Goal: Task Accomplishment & Management: Complete application form

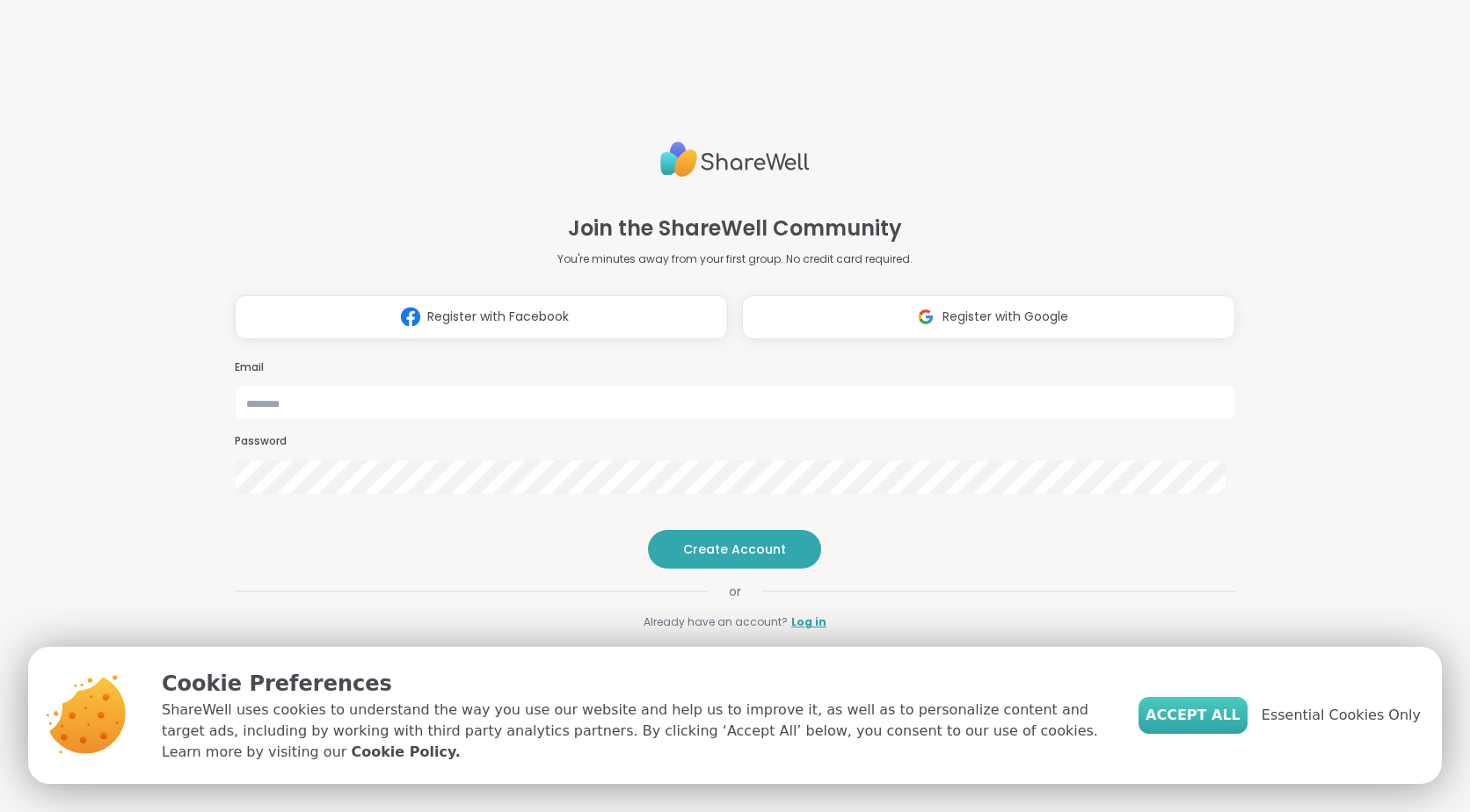
click at [1224, 725] on span "Accept All" at bounding box center [1193, 715] width 95 height 21
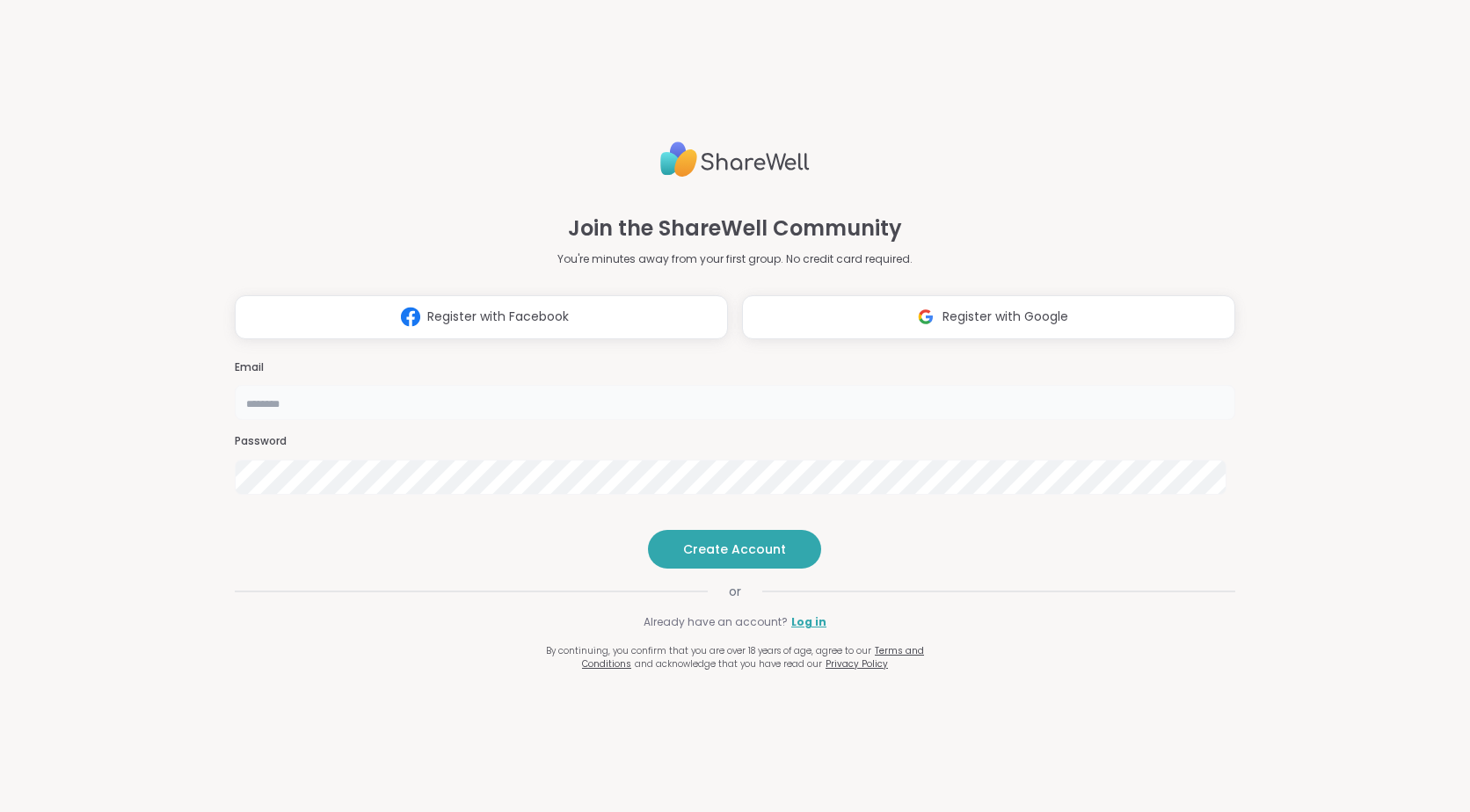
click at [608, 385] on input "email" at bounding box center [734, 403] width 1000 height 35
type input "**********"
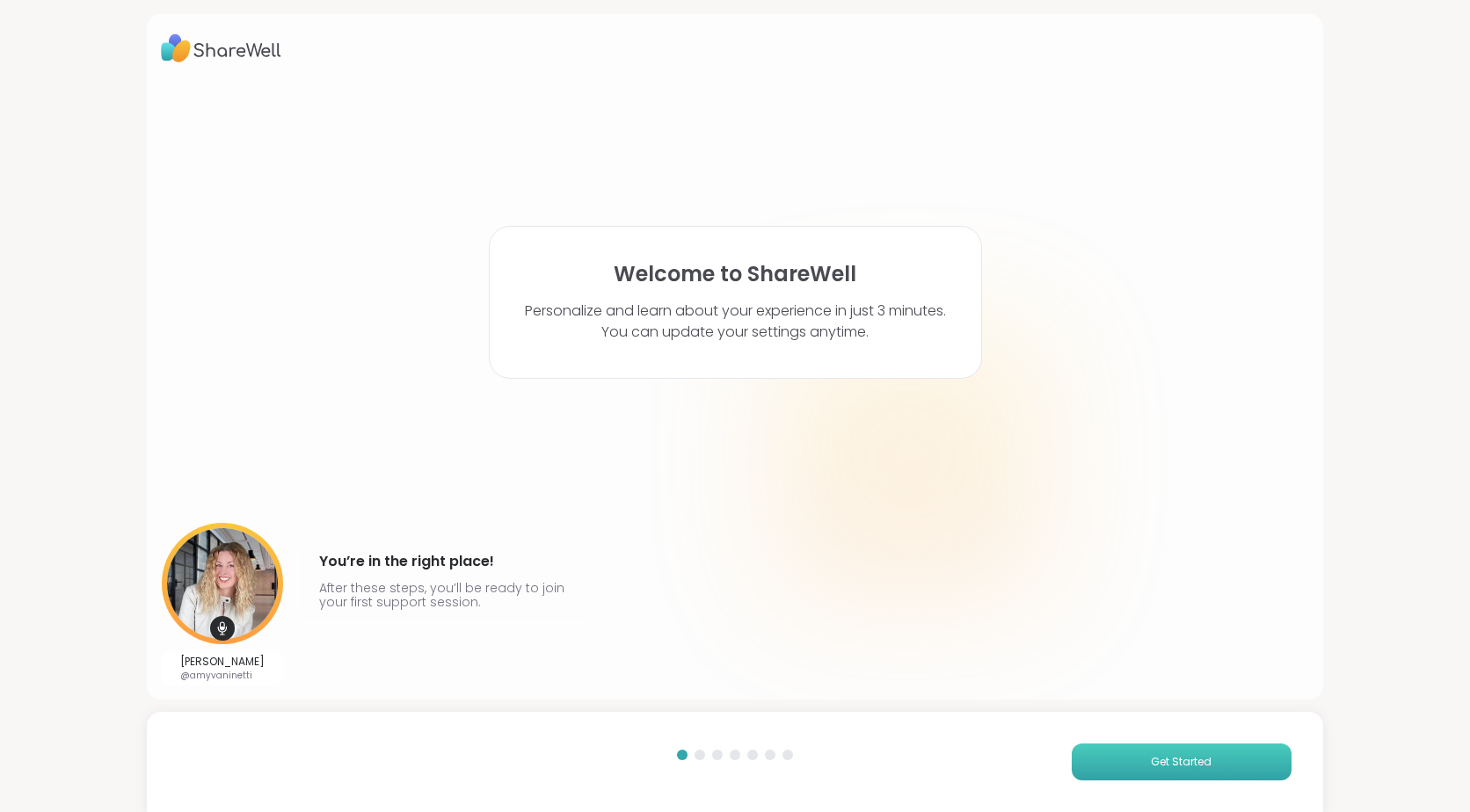
click at [1223, 754] on button "Get Started" at bounding box center [1182, 762] width 220 height 37
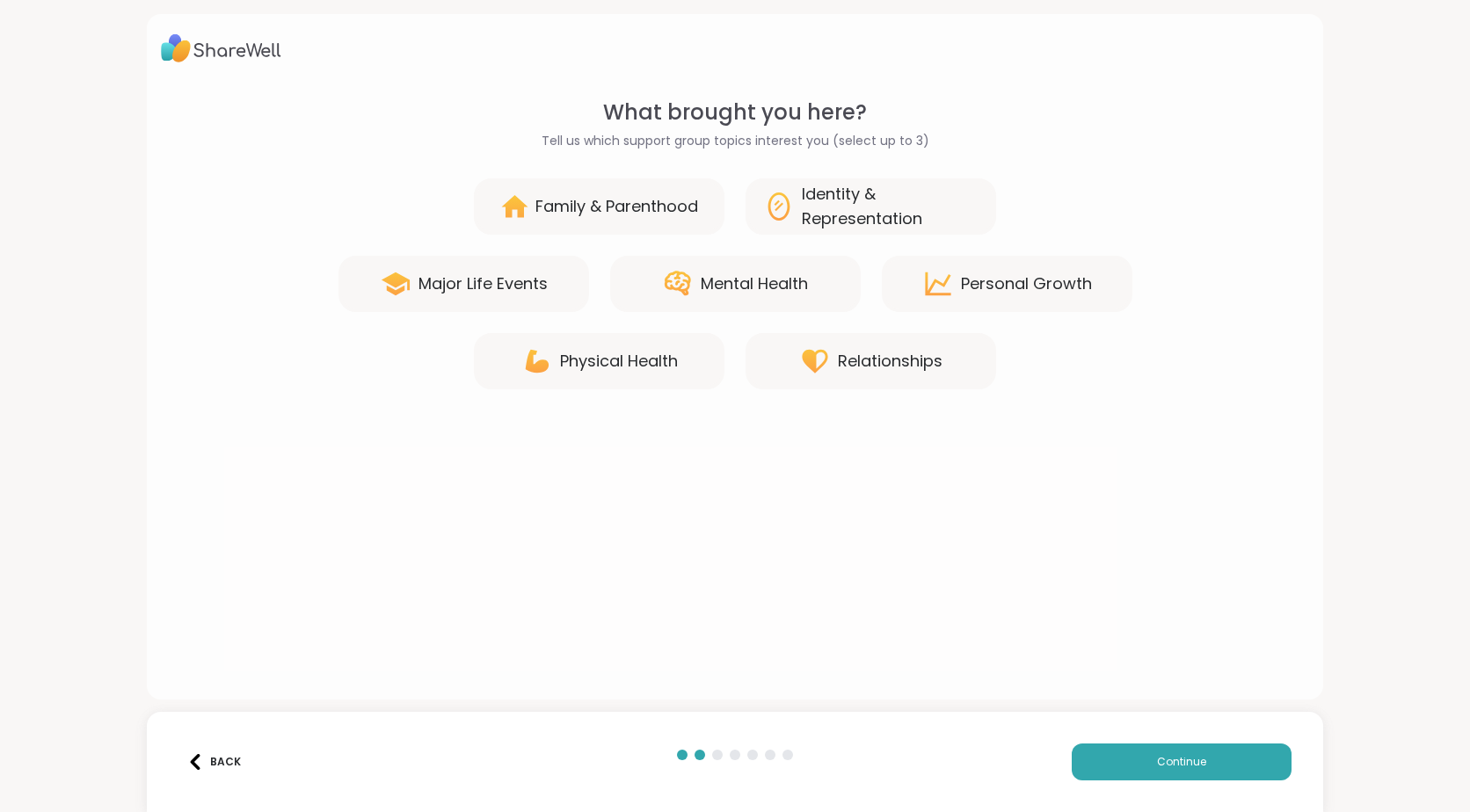
click at [946, 290] on icon at bounding box center [938, 284] width 32 height 32
click at [715, 291] on div "Mental Health" at bounding box center [754, 284] width 107 height 24
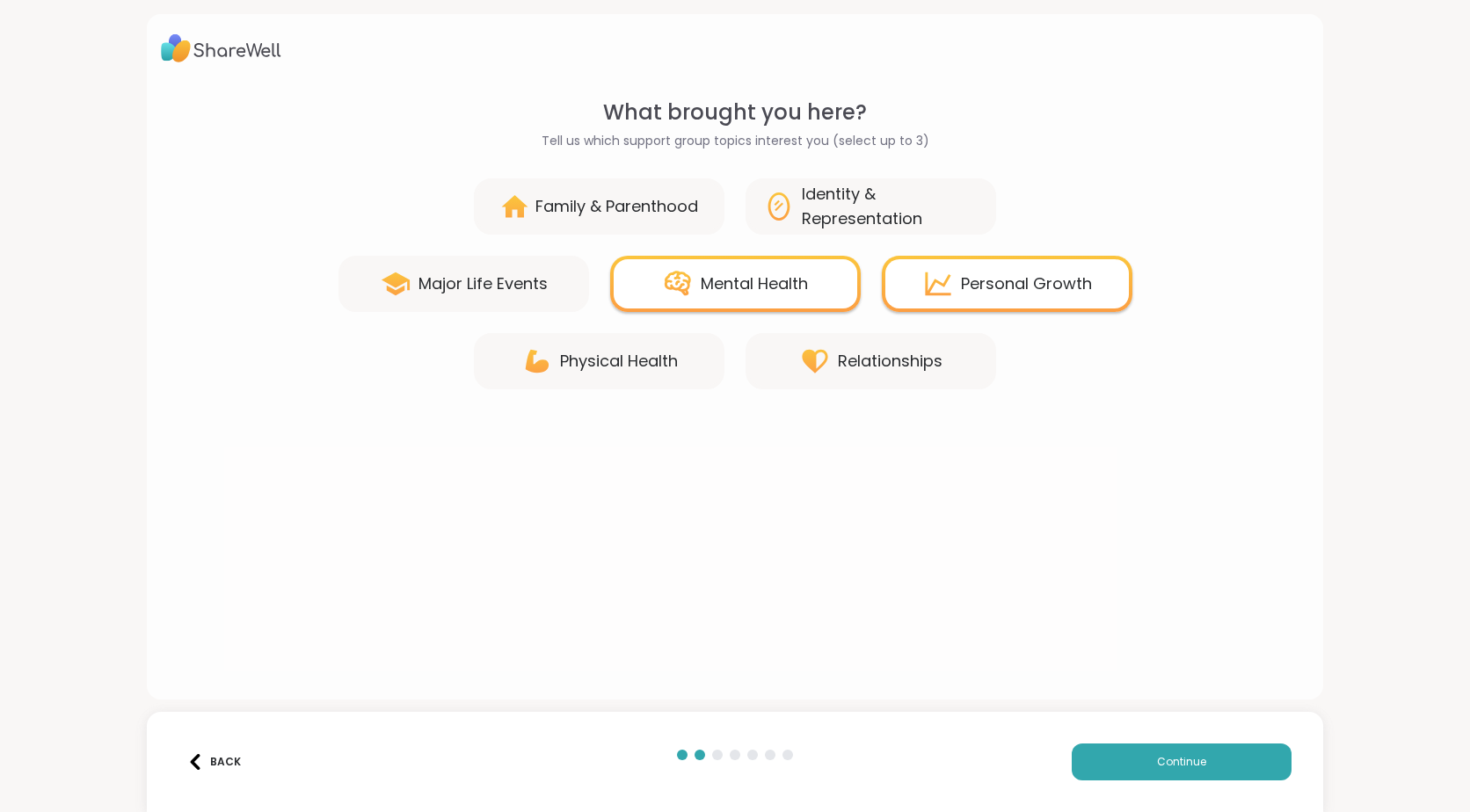
click at [623, 359] on div "Physical Health" at bounding box center [619, 361] width 118 height 24
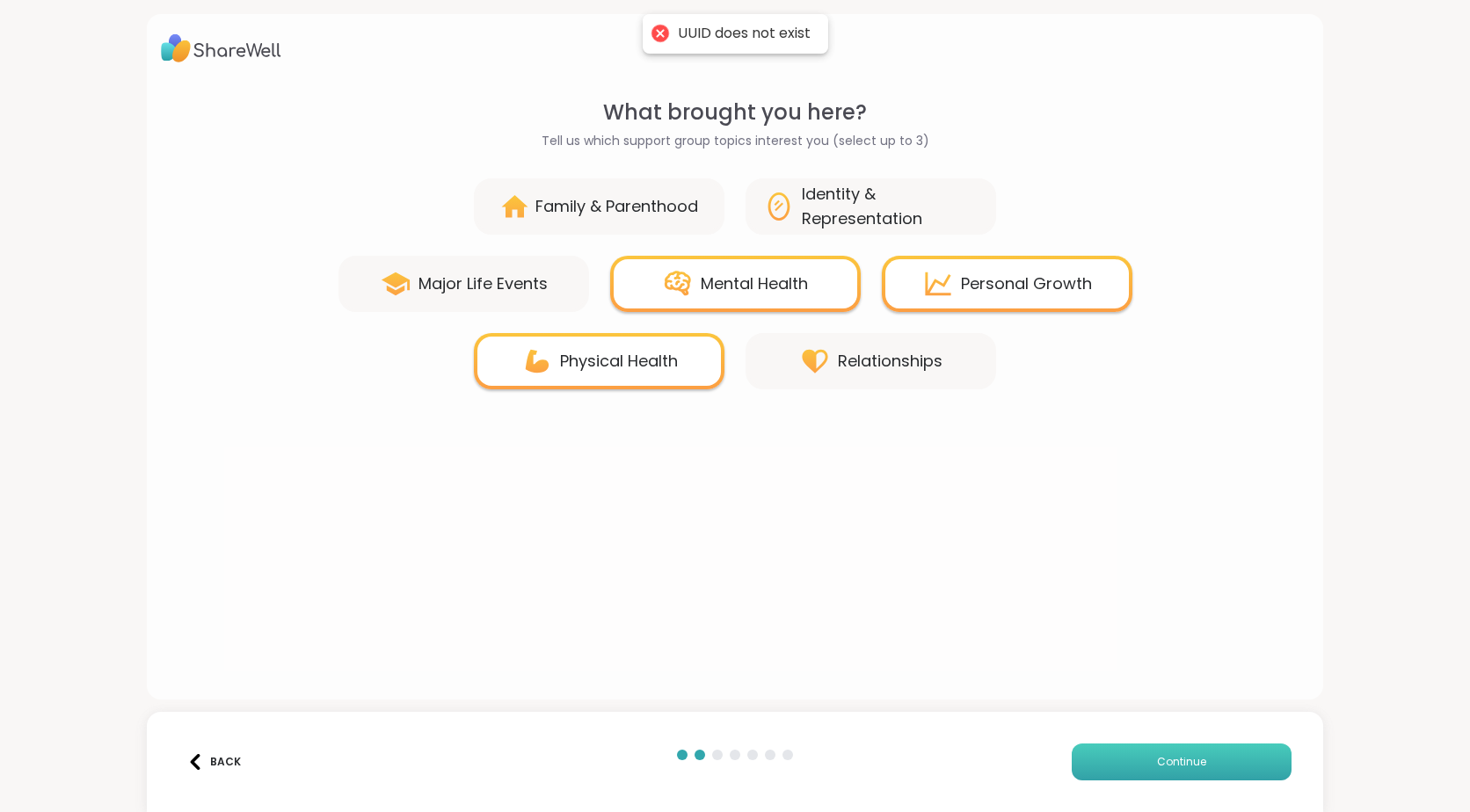
click at [1172, 755] on span "Continue" at bounding box center [1181, 762] width 49 height 16
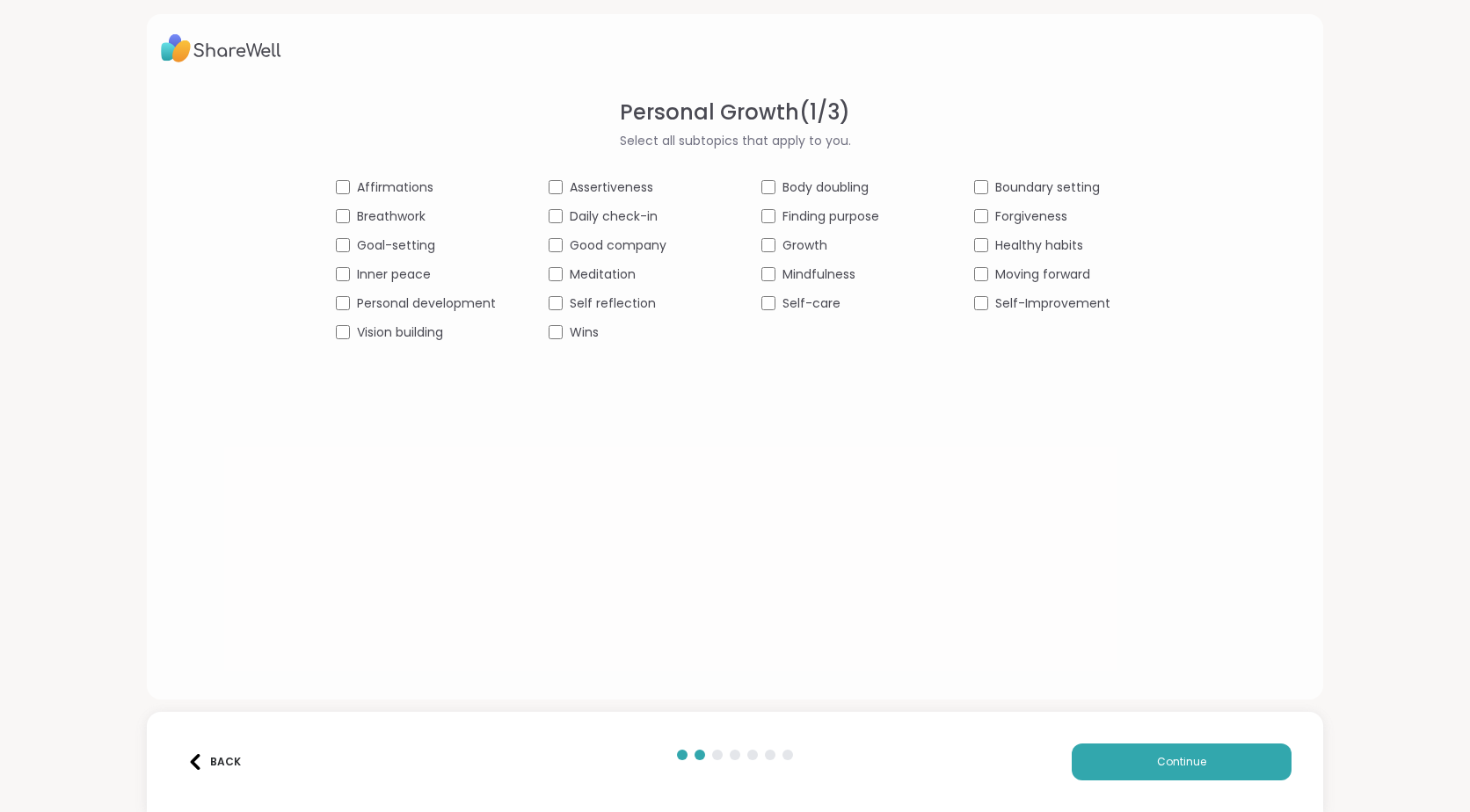
click at [557, 187] on div "Assertiveness" at bounding box center [629, 188] width 160 height 19
click at [1208, 757] on button "Continue" at bounding box center [1182, 762] width 220 height 37
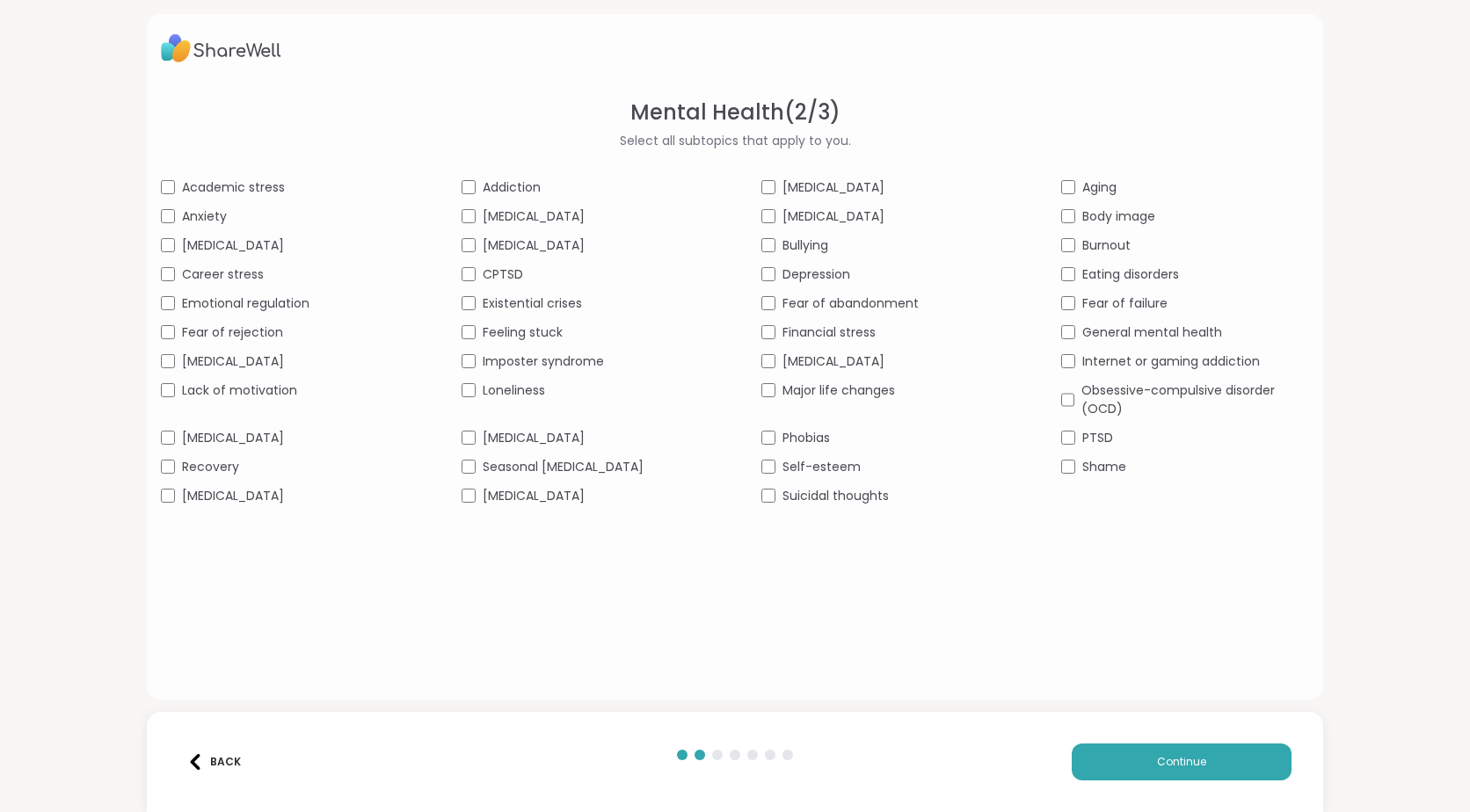
click at [470, 495] on div "[MEDICAL_DATA]" at bounding box center [584, 496] width 247 height 19
click at [1198, 770] on button "Continue" at bounding box center [1182, 762] width 220 height 37
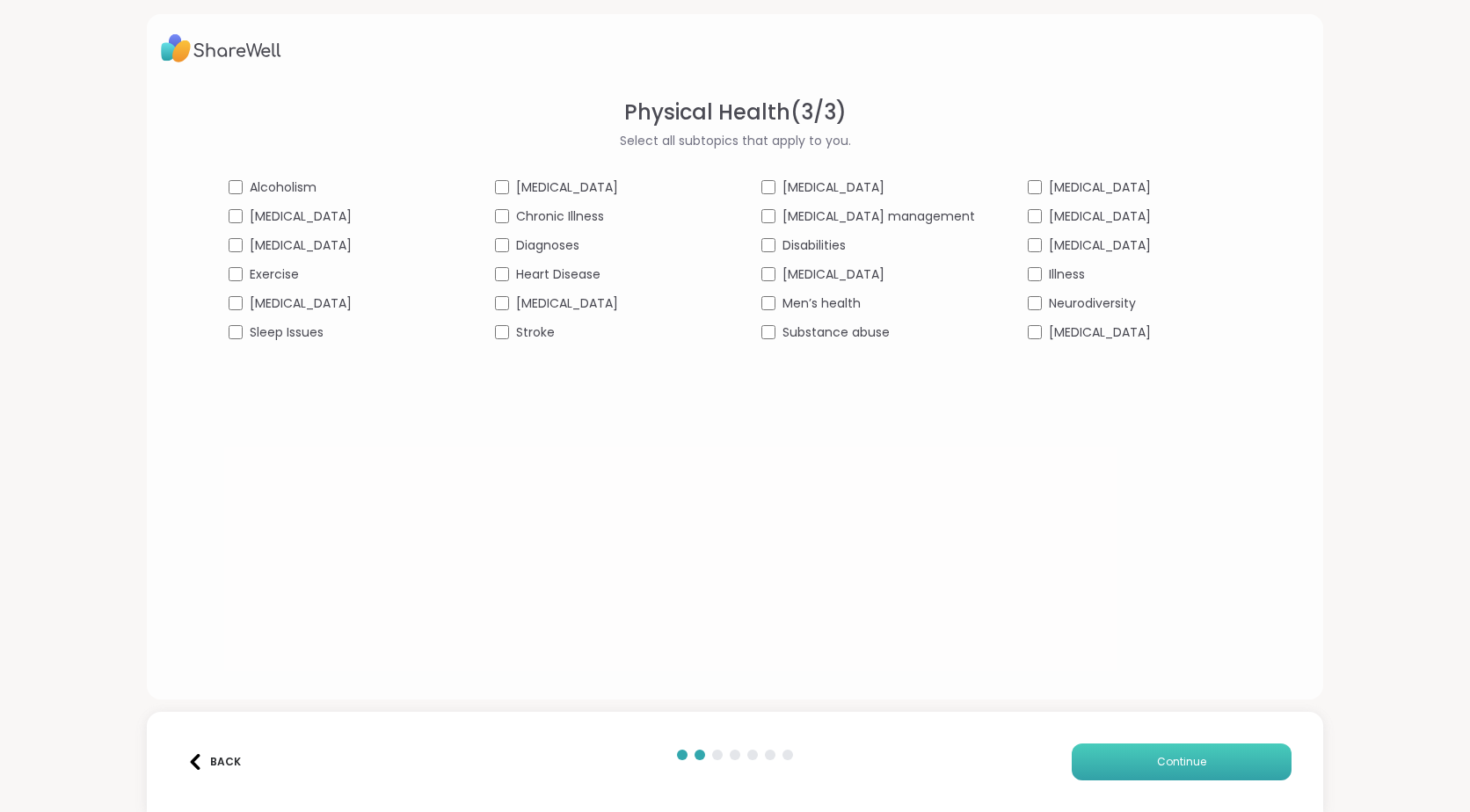
click at [1231, 773] on button "Continue" at bounding box center [1182, 762] width 220 height 37
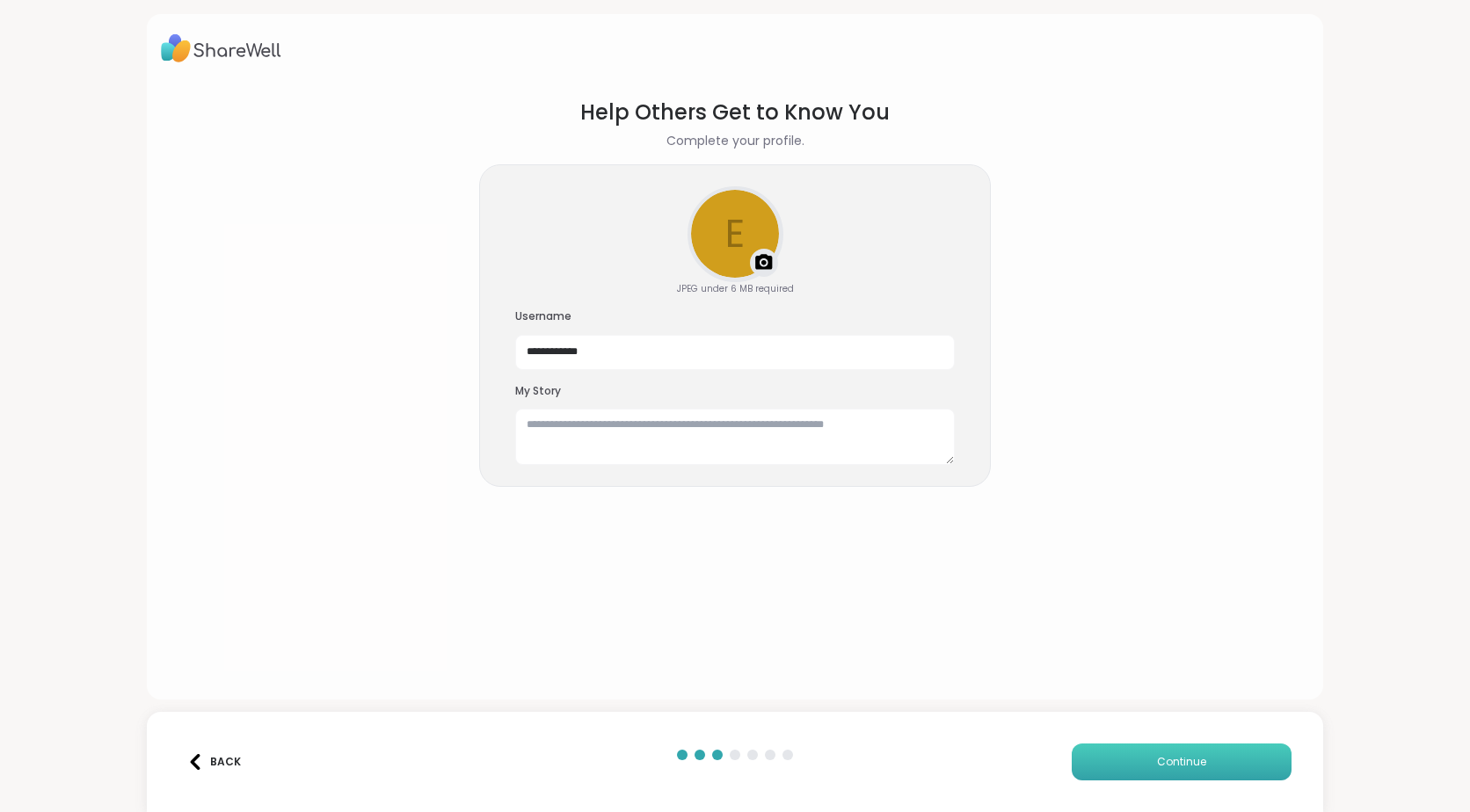
click at [1137, 762] on button "Continue" at bounding box center [1182, 762] width 220 height 37
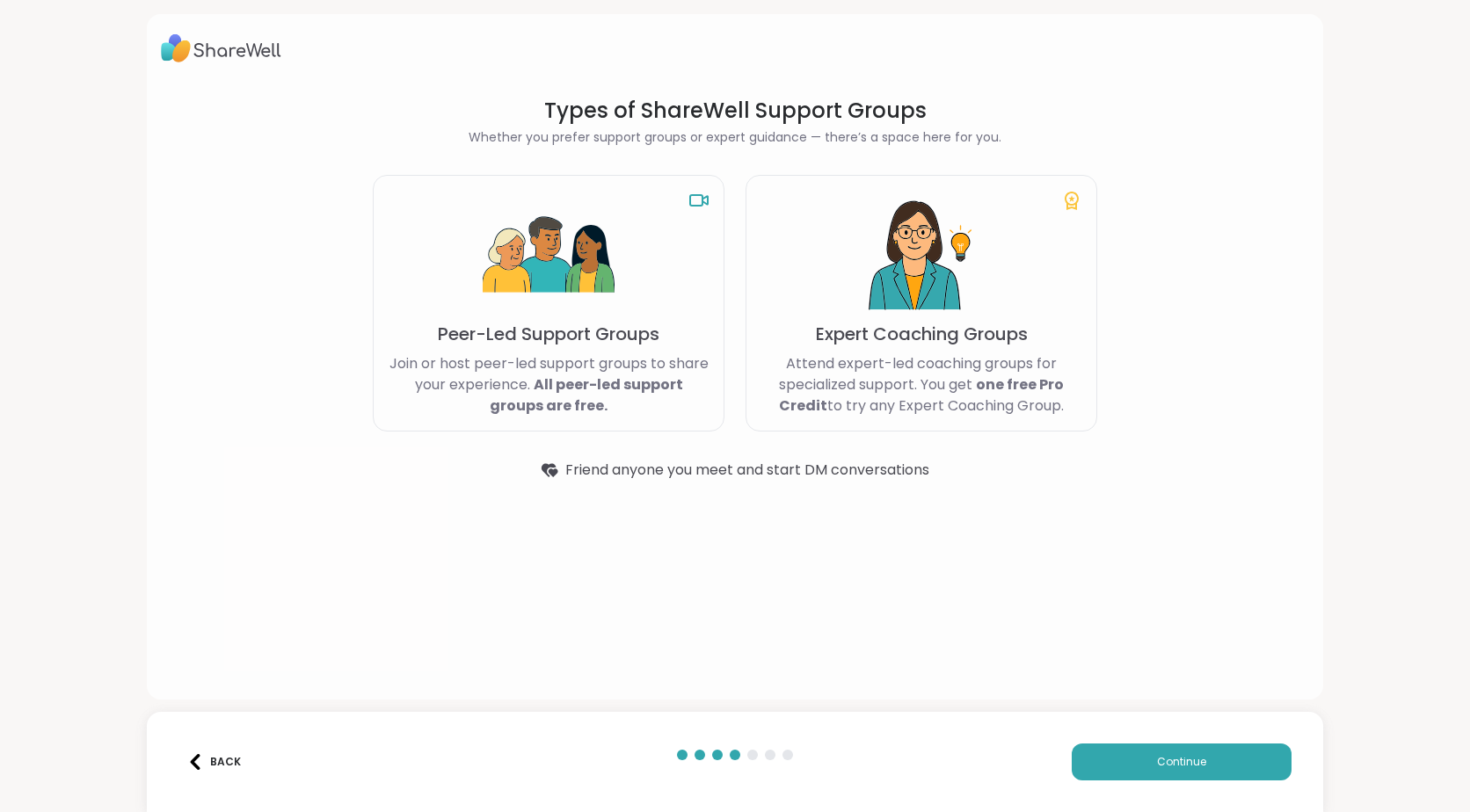
click at [586, 357] on p "Join or host peer-led support groups to share your experience. All peer-led sup…" at bounding box center [549, 385] width 322 height 63
click at [1156, 768] on span "Continue" at bounding box center [1181, 762] width 49 height 16
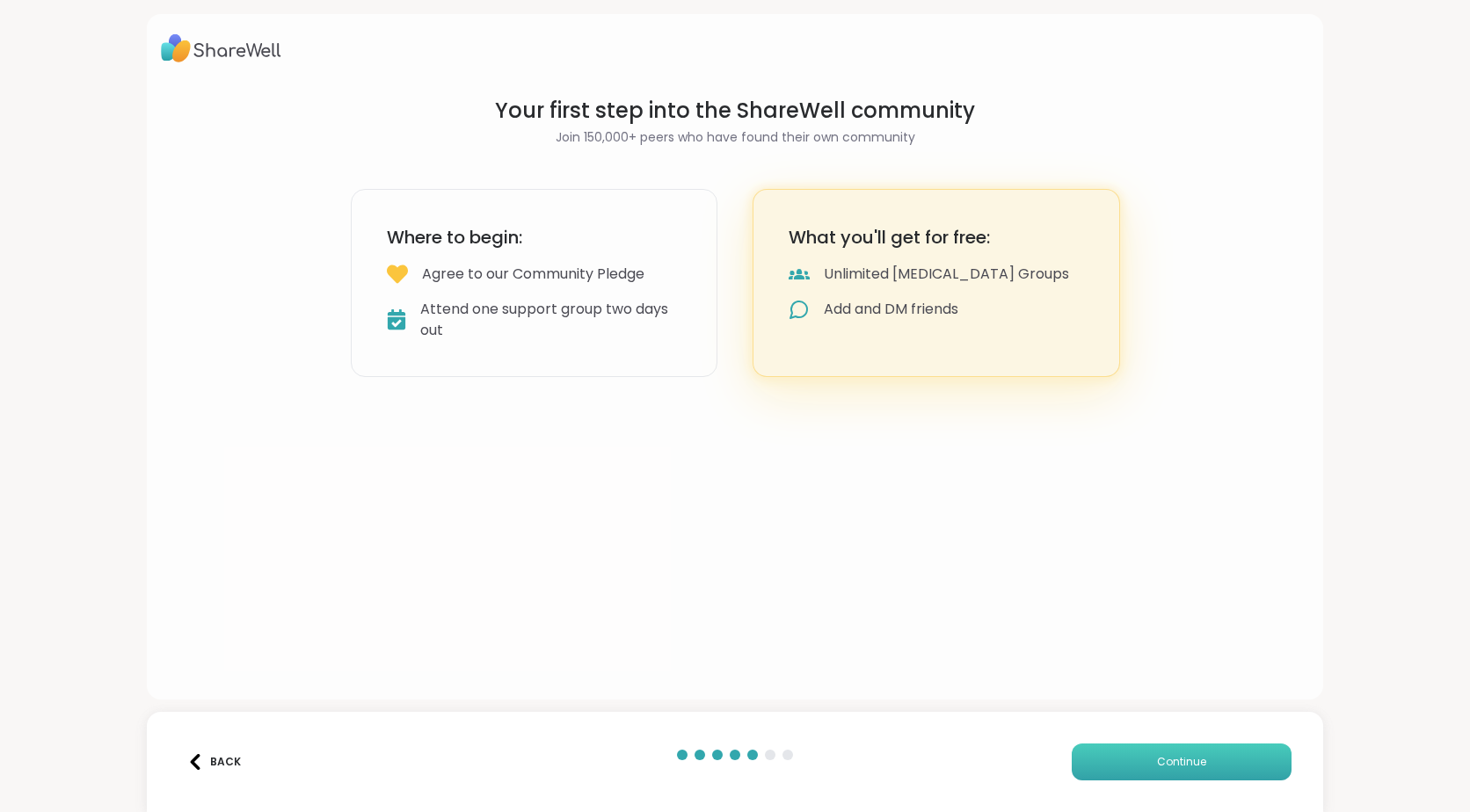
click at [1156, 768] on span "Continue" at bounding box center [1181, 762] width 49 height 16
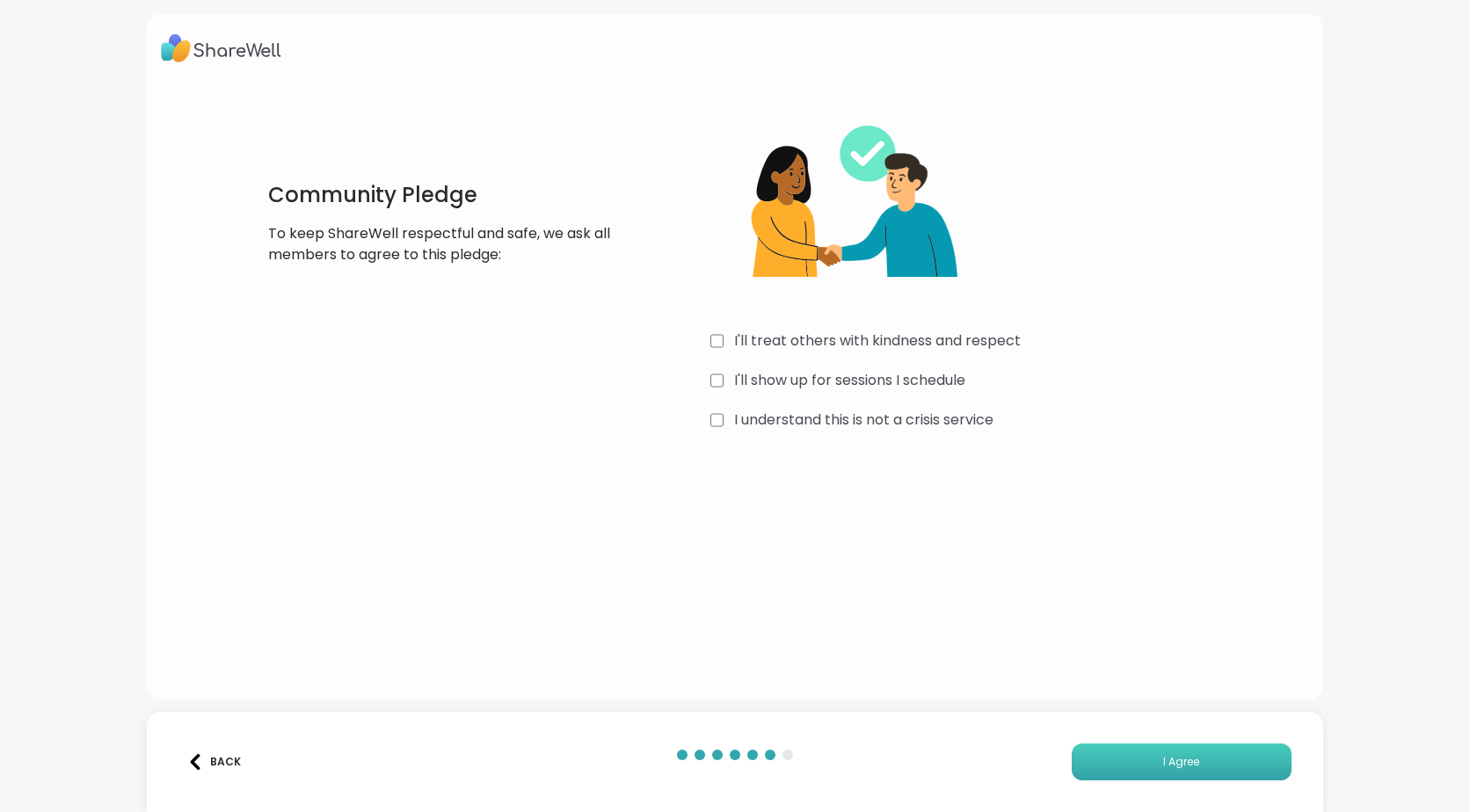
click at [1207, 751] on button "I Agree" at bounding box center [1182, 762] width 220 height 37
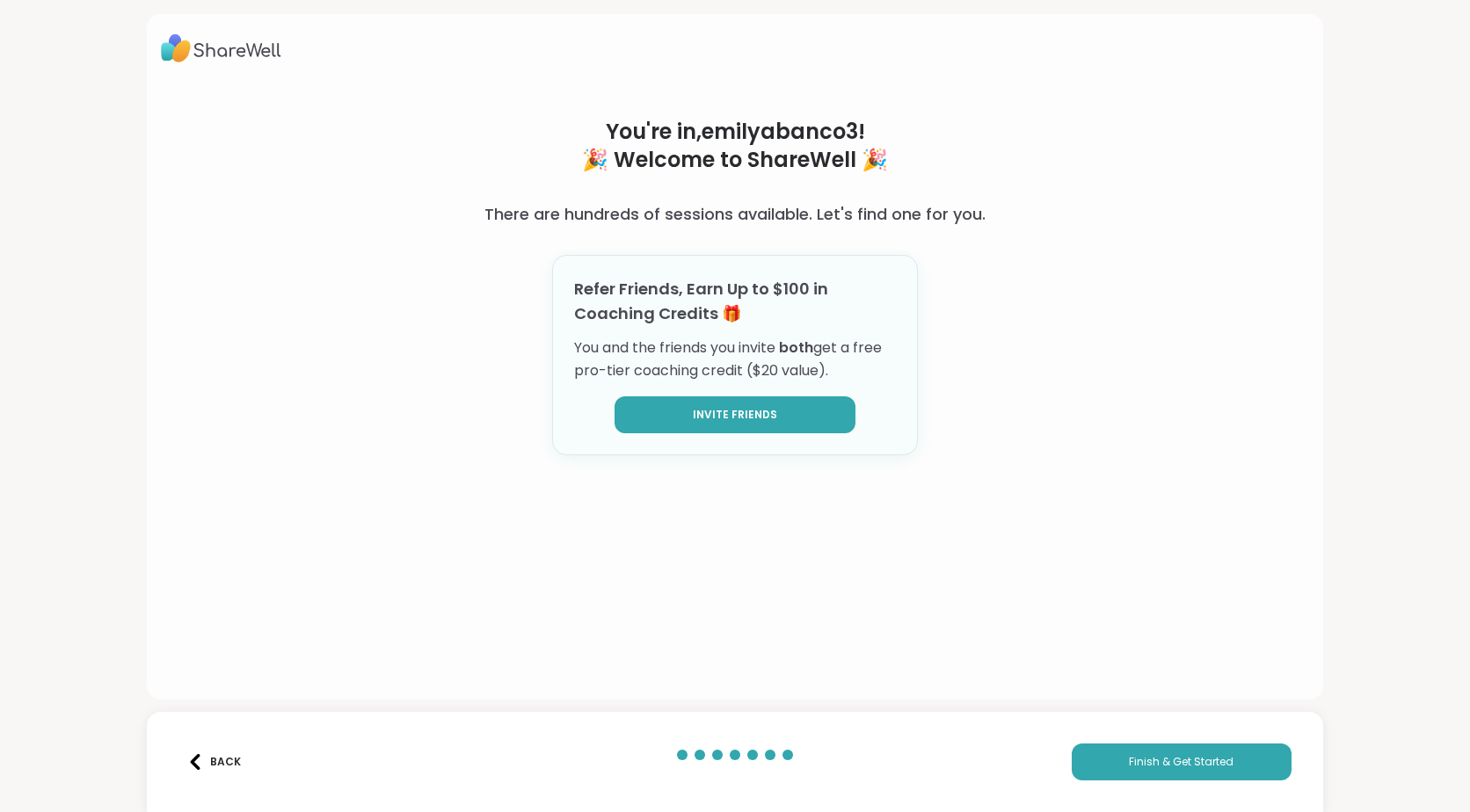
click at [683, 429] on button "Invite Friends" at bounding box center [734, 415] width 241 height 37
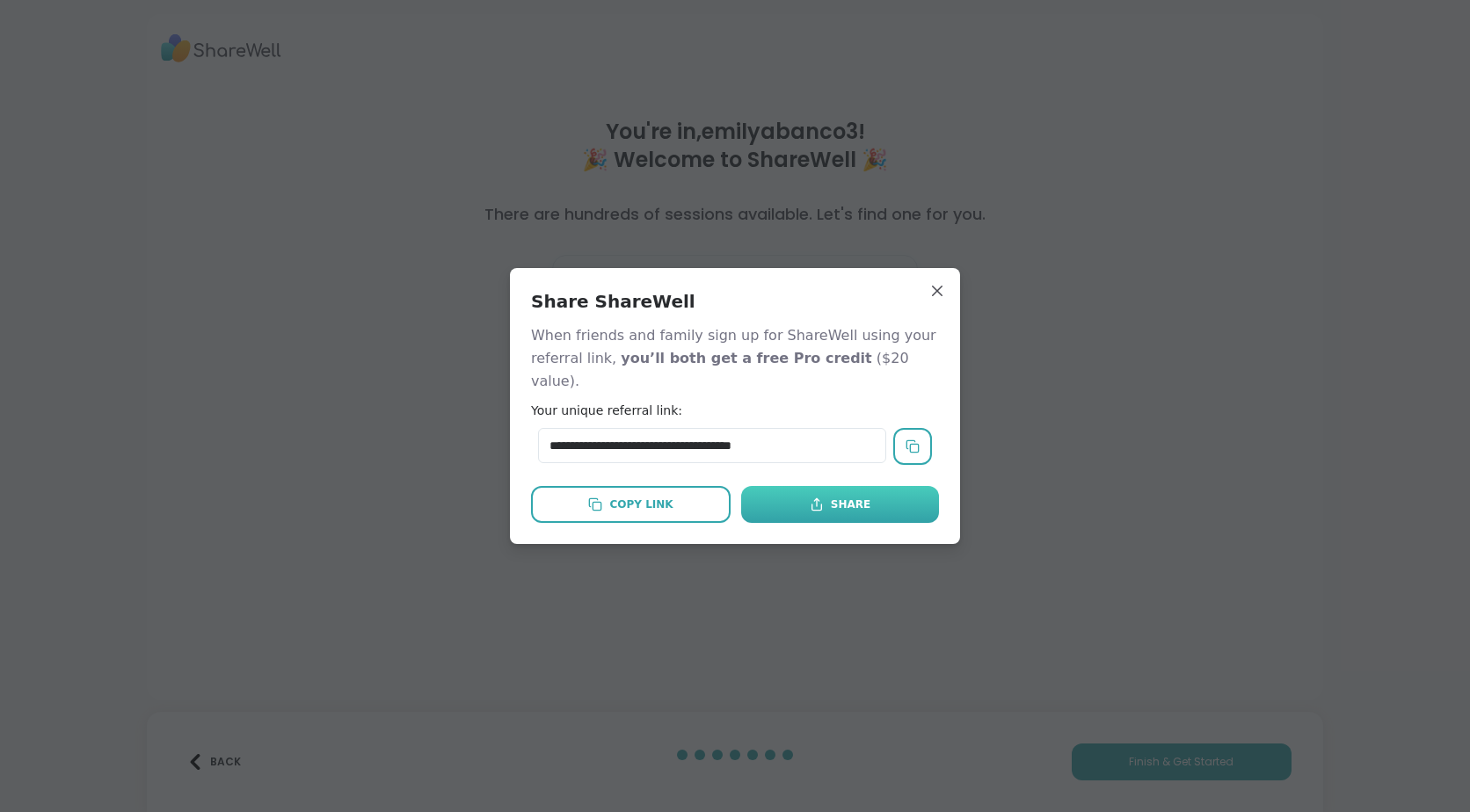
click at [752, 506] on button "Share" at bounding box center [839, 504] width 198 height 37
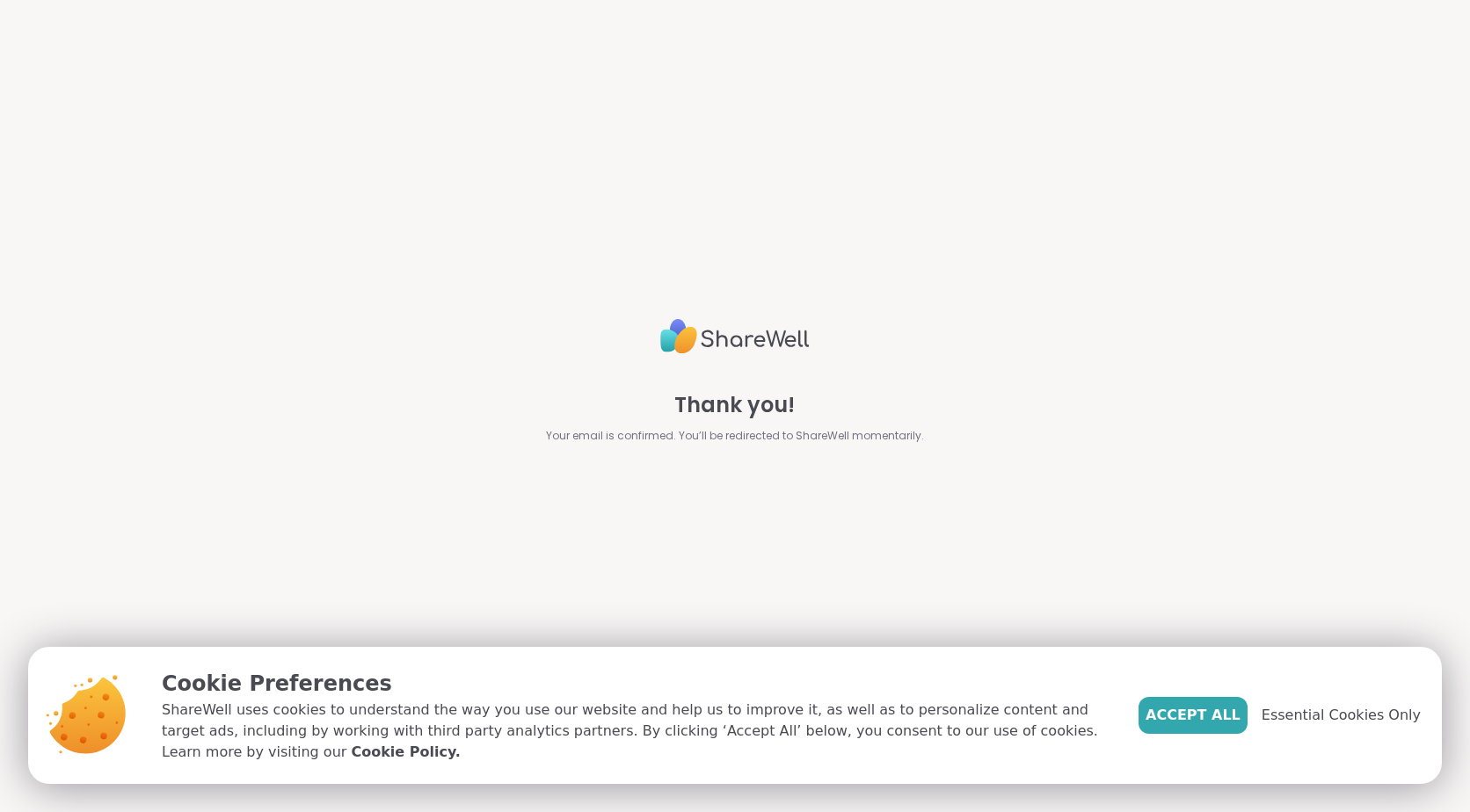
click at [1227, 725] on span "Accept All" at bounding box center [1193, 715] width 95 height 21
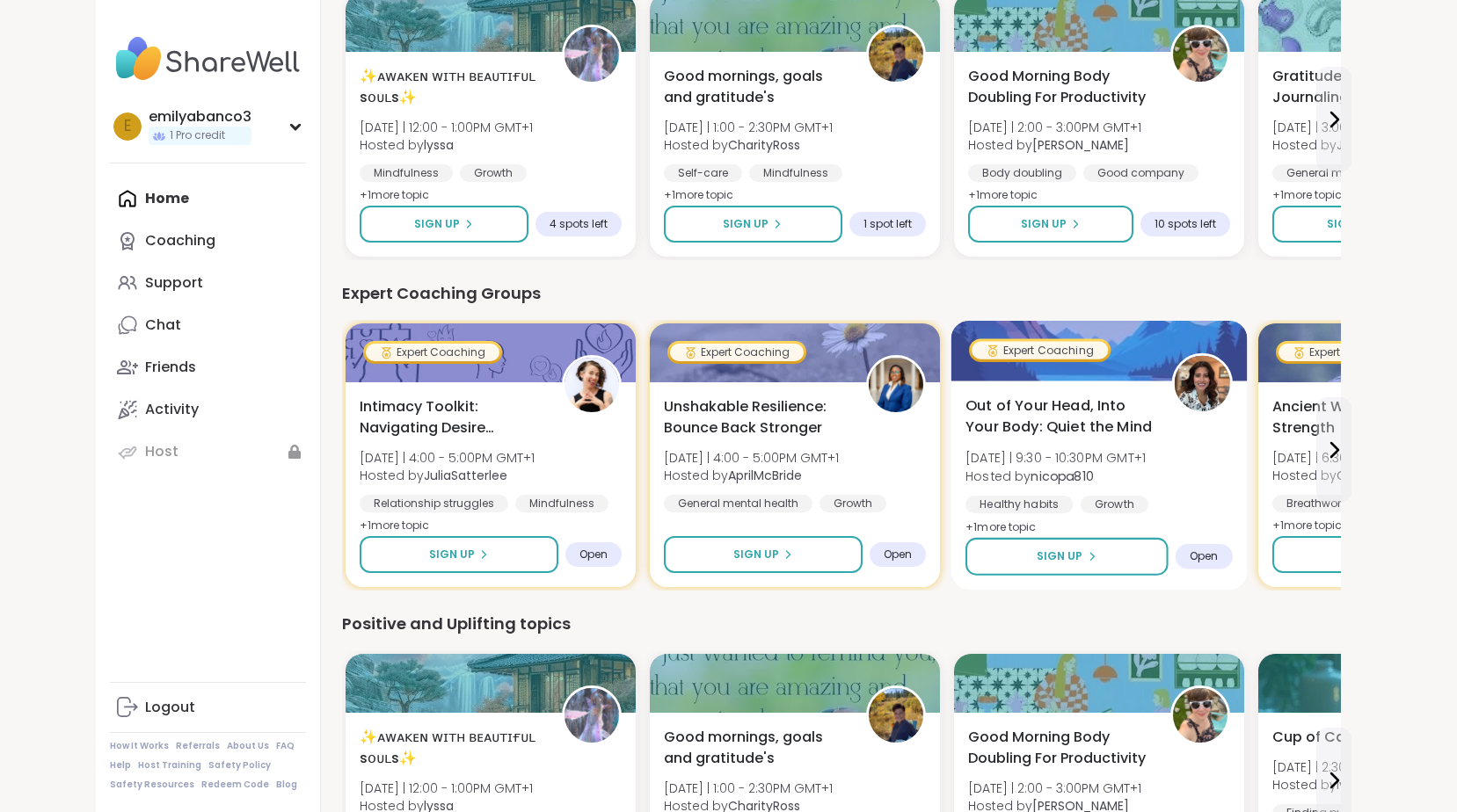
scroll to position [263, 0]
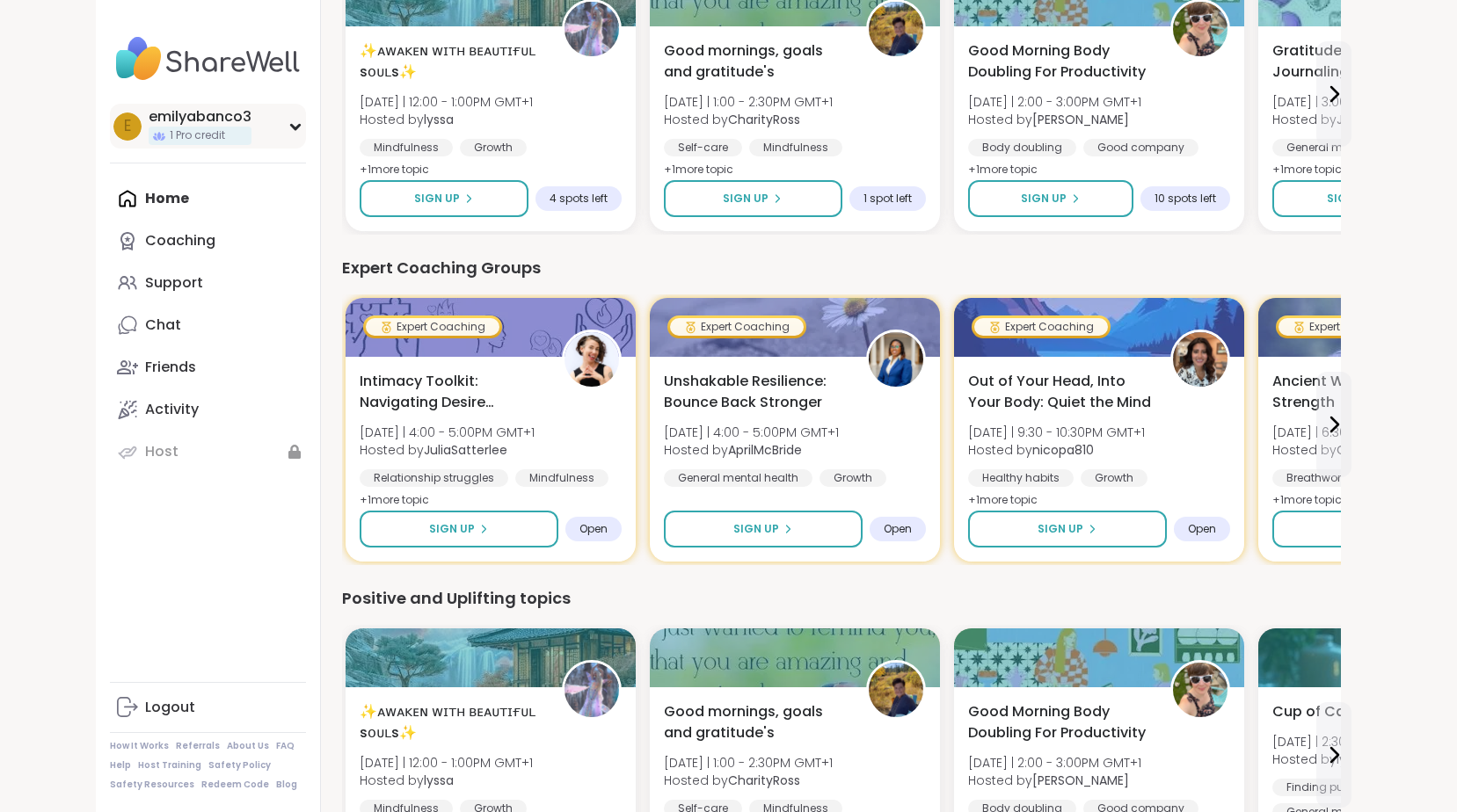
click at [299, 129] on icon at bounding box center [295, 126] width 14 height 8
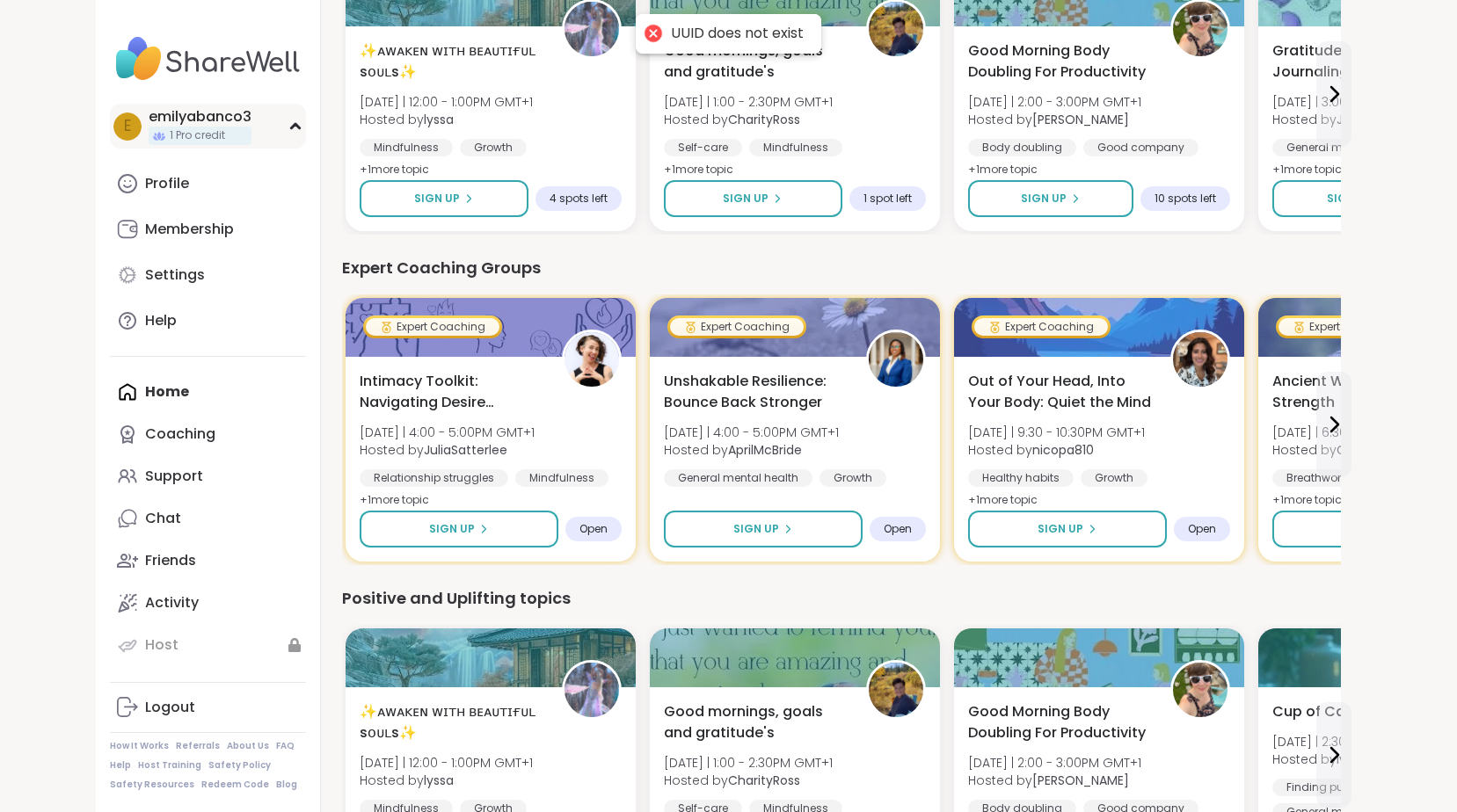
click at [299, 128] on icon at bounding box center [295, 126] width 8 height 5
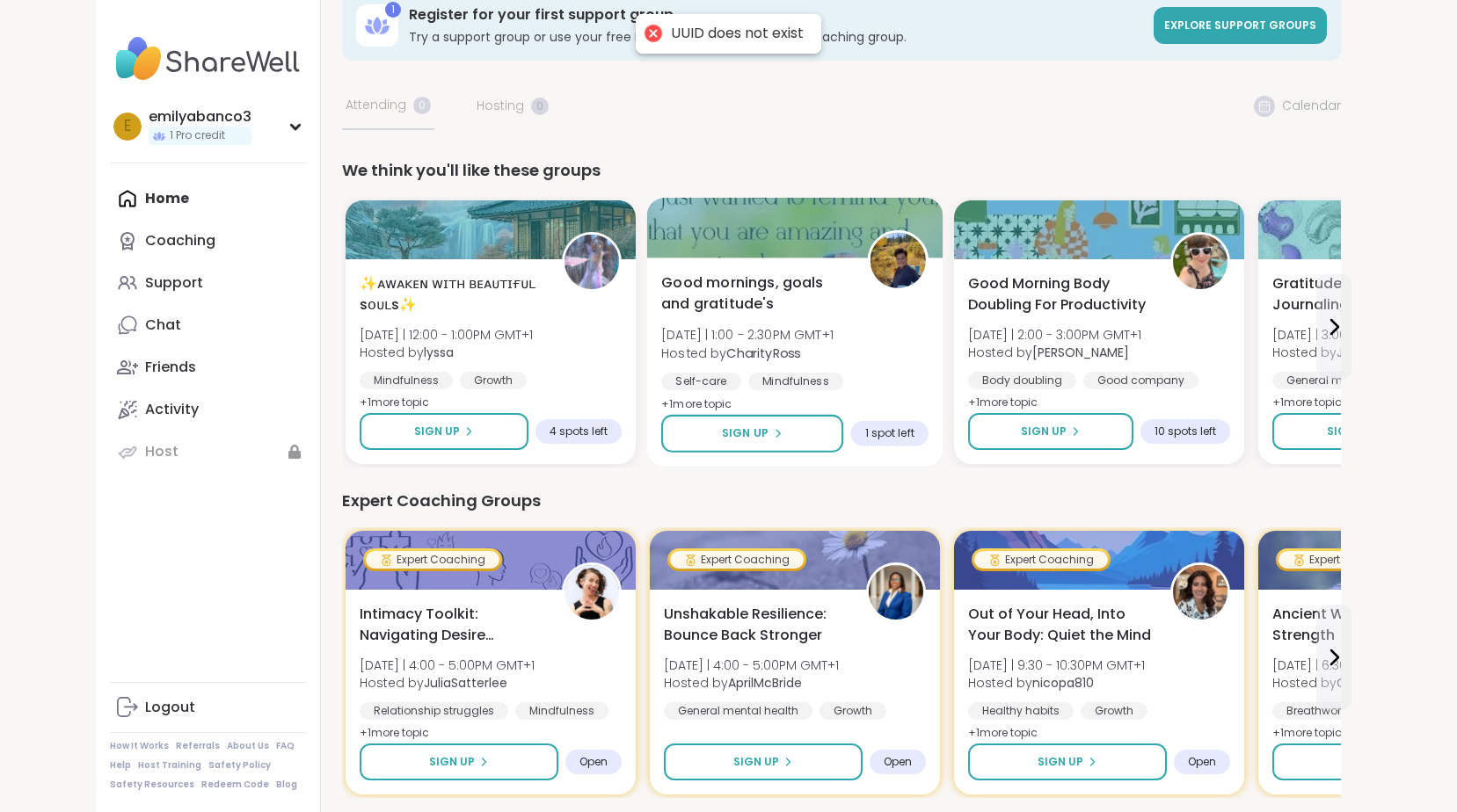
scroll to position [0, 0]
